Goal: Task Accomplishment & Management: Manage account settings

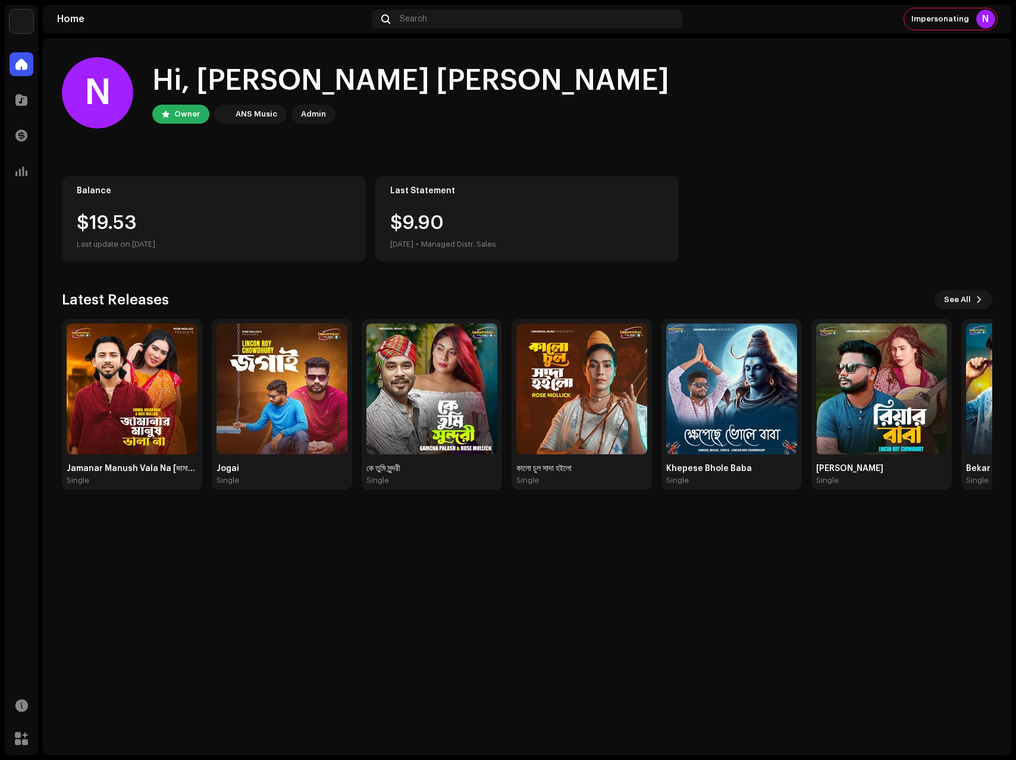
click at [23, 21] on img at bounding box center [22, 22] width 24 height 24
click at [161, 27] on span at bounding box center [164, 27] width 7 height 10
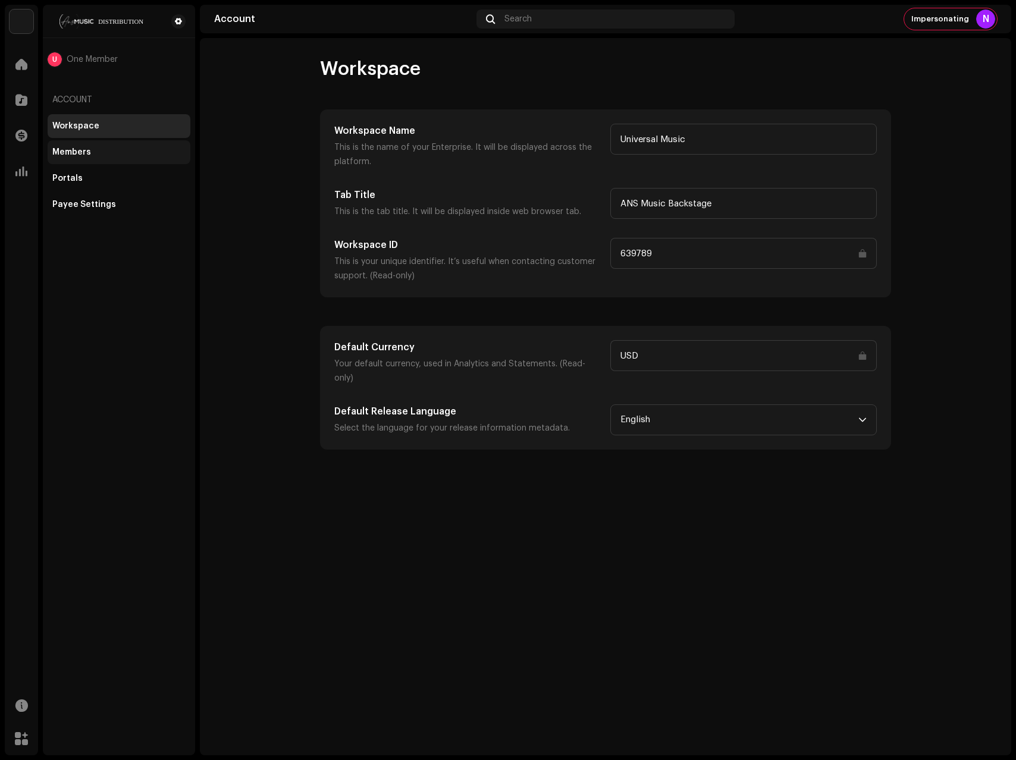
click at [65, 156] on div "Members" at bounding box center [71, 152] width 39 height 10
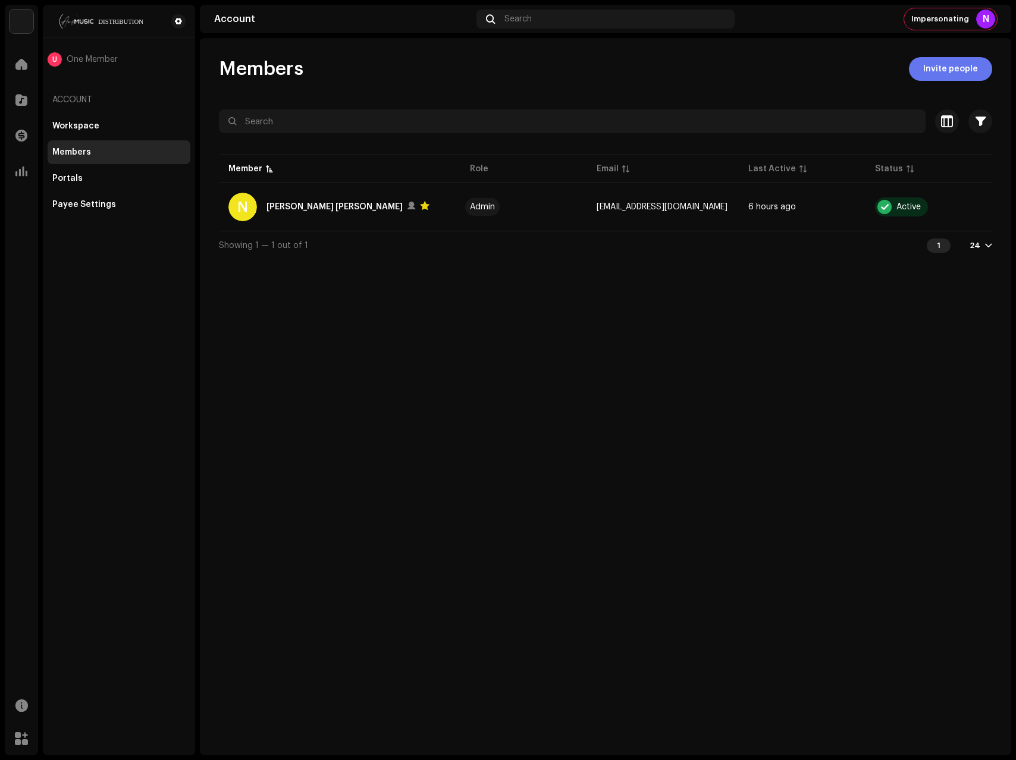
click at [962, 67] on span "Invite people" at bounding box center [950, 69] width 55 height 24
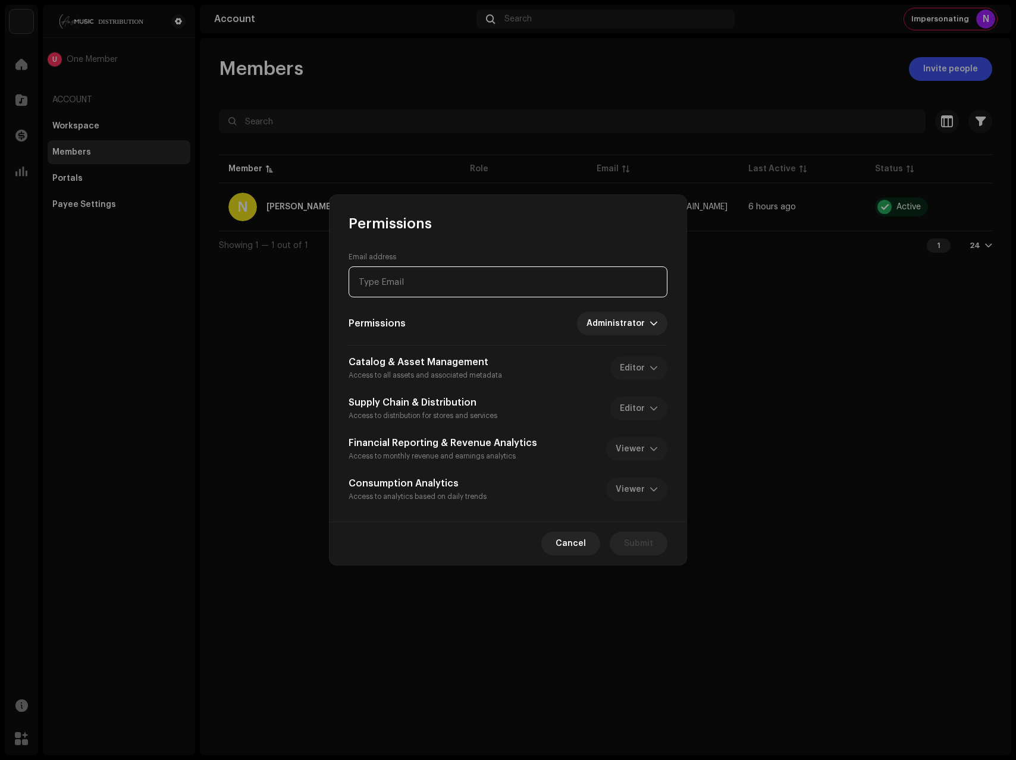
paste input "[EMAIL_ADDRESS][DOMAIN_NAME]"
type input "[EMAIL_ADDRESS][DOMAIN_NAME]"
click at [633, 541] on span "Submit" at bounding box center [638, 544] width 29 height 24
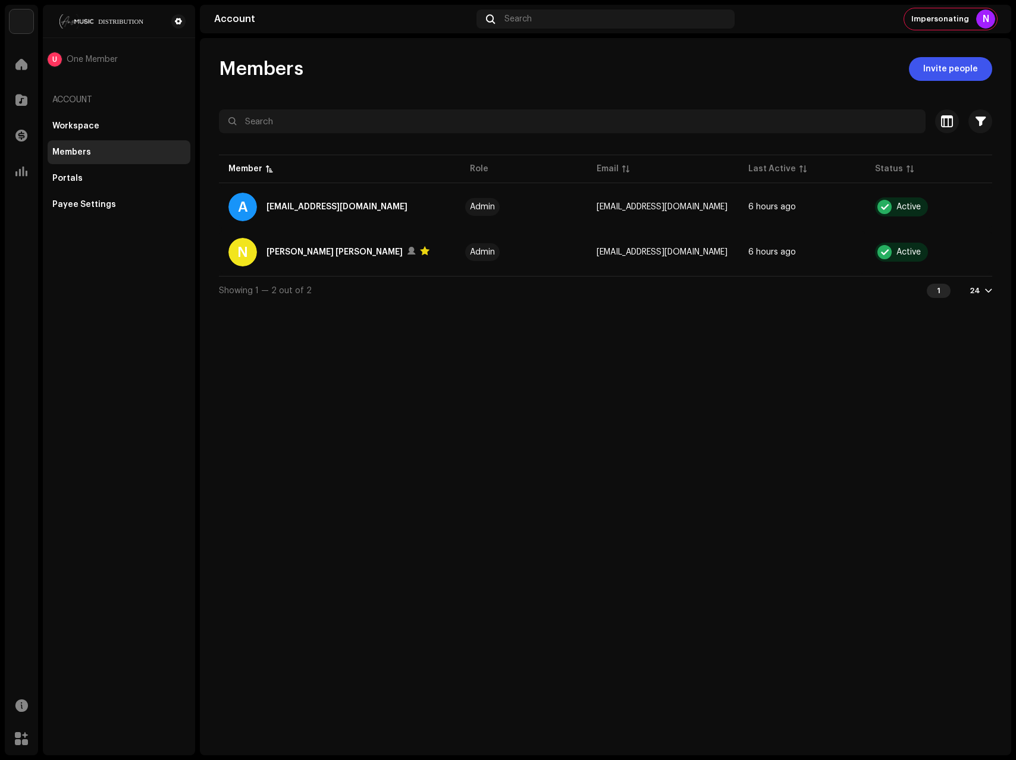
click at [653, 333] on div "Members Invite people Selected 0 Select all 2 Options Filters Status Active Sus…" at bounding box center [605, 396] width 811 height 717
click at [958, 18] on span "Impersonating" at bounding box center [940, 19] width 58 height 10
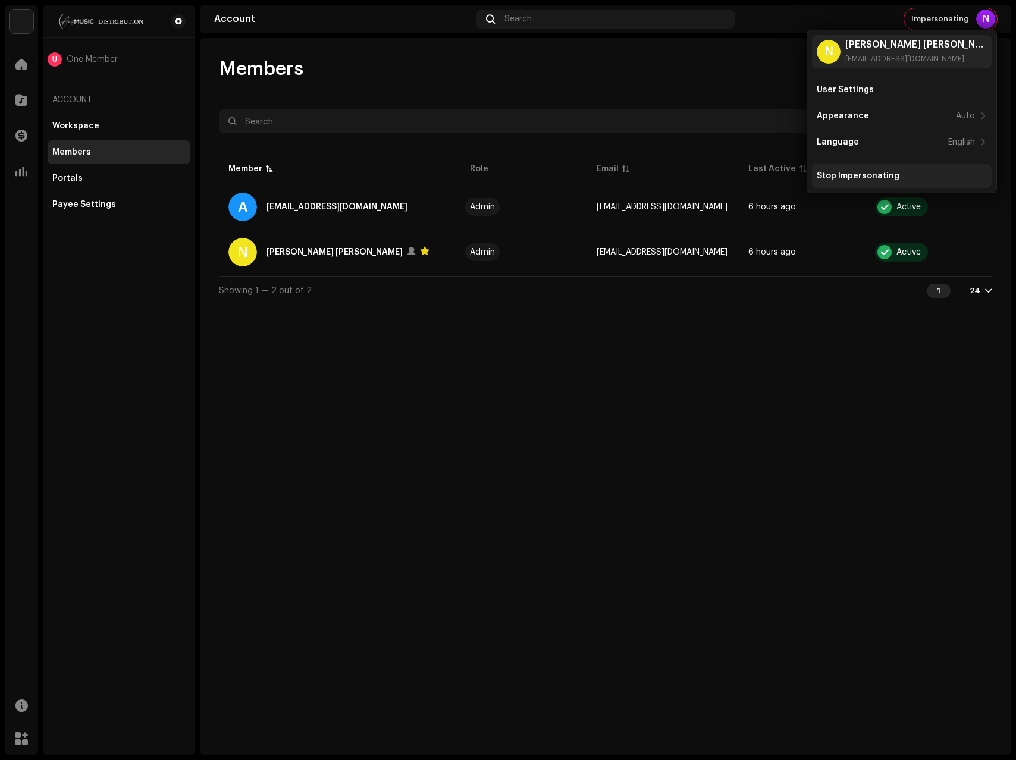
click at [846, 177] on div "Stop Impersonating" at bounding box center [857, 176] width 83 height 10
